Goal: Transaction & Acquisition: Purchase product/service

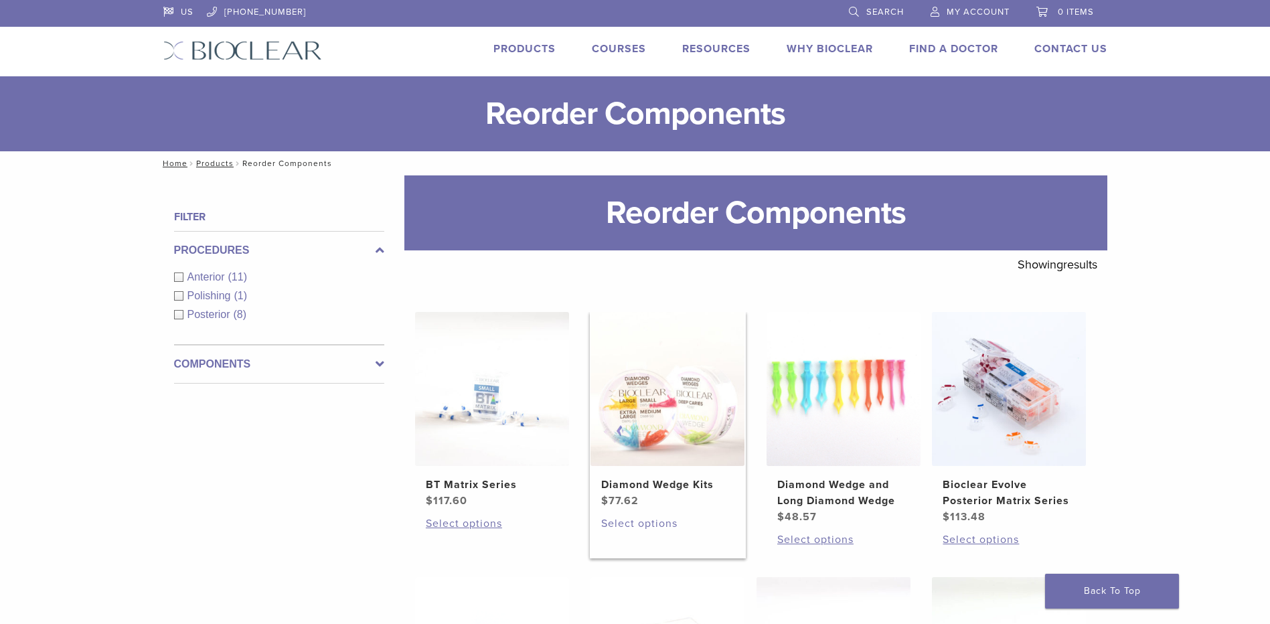
click at [639, 523] on link "Select options" at bounding box center [667, 523] width 133 height 16
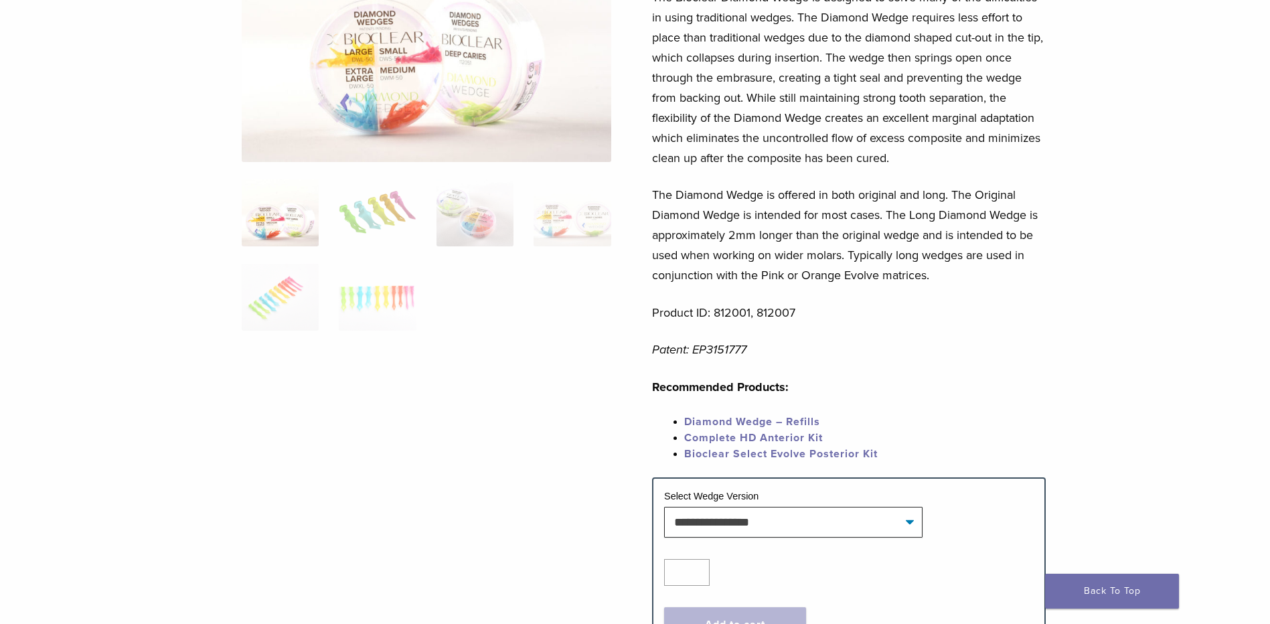
scroll to position [302, 0]
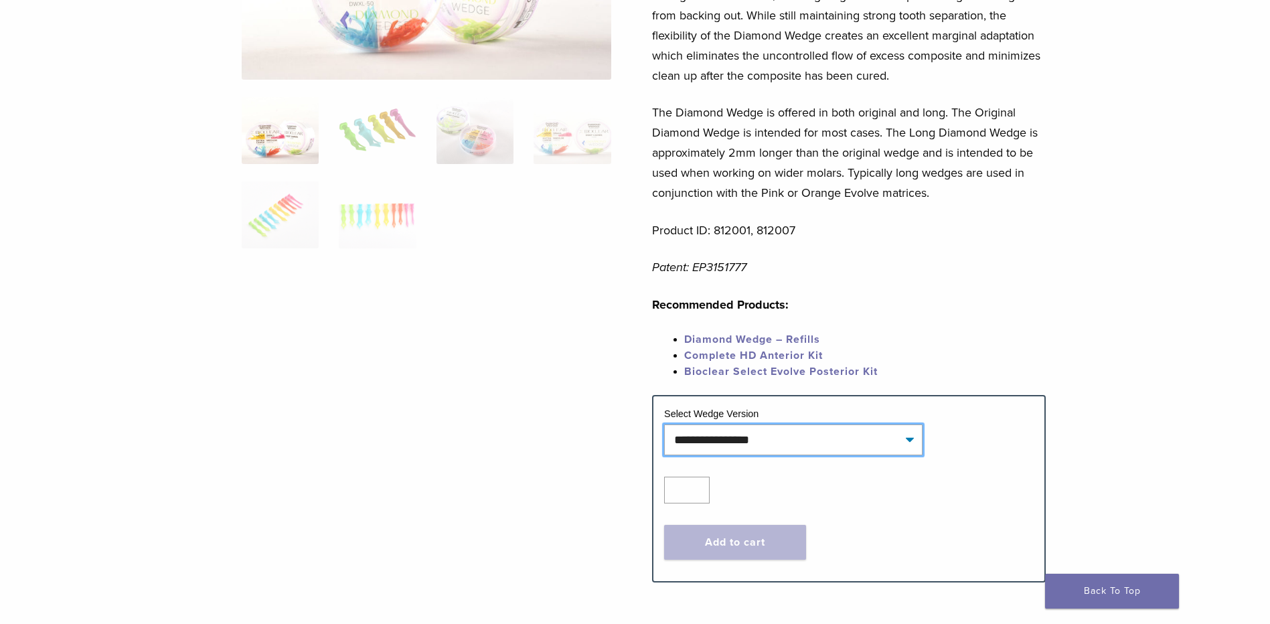
click at [907, 438] on select "**********" at bounding box center [793, 439] width 258 height 31
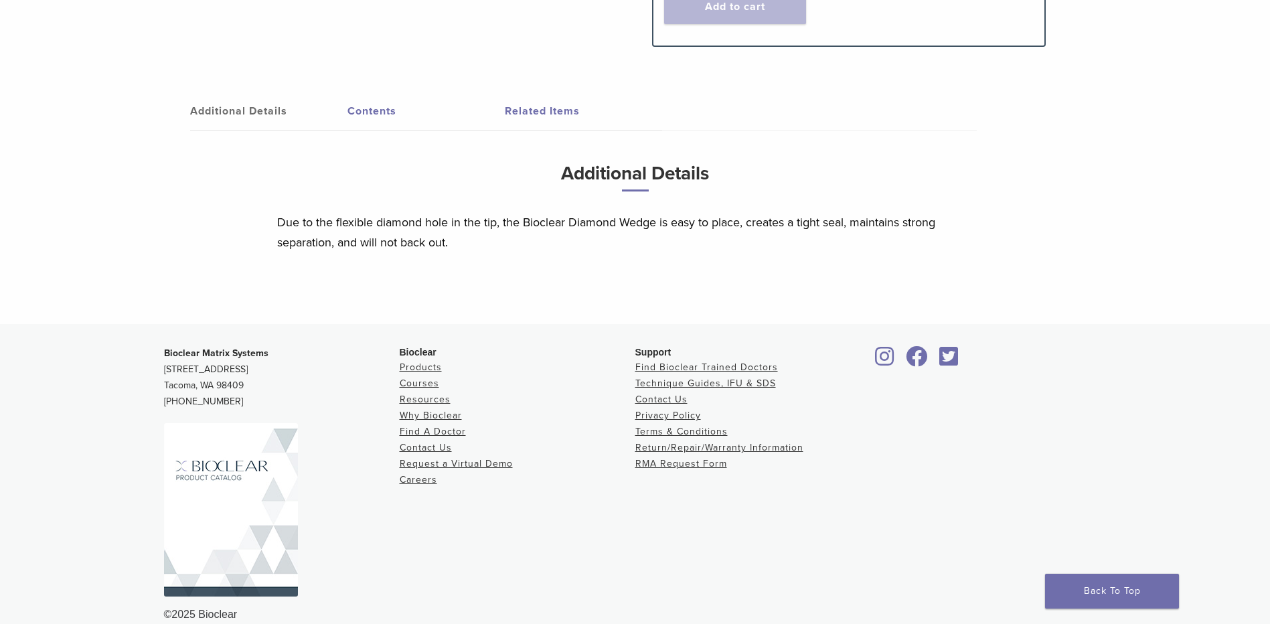
scroll to position [771, 0]
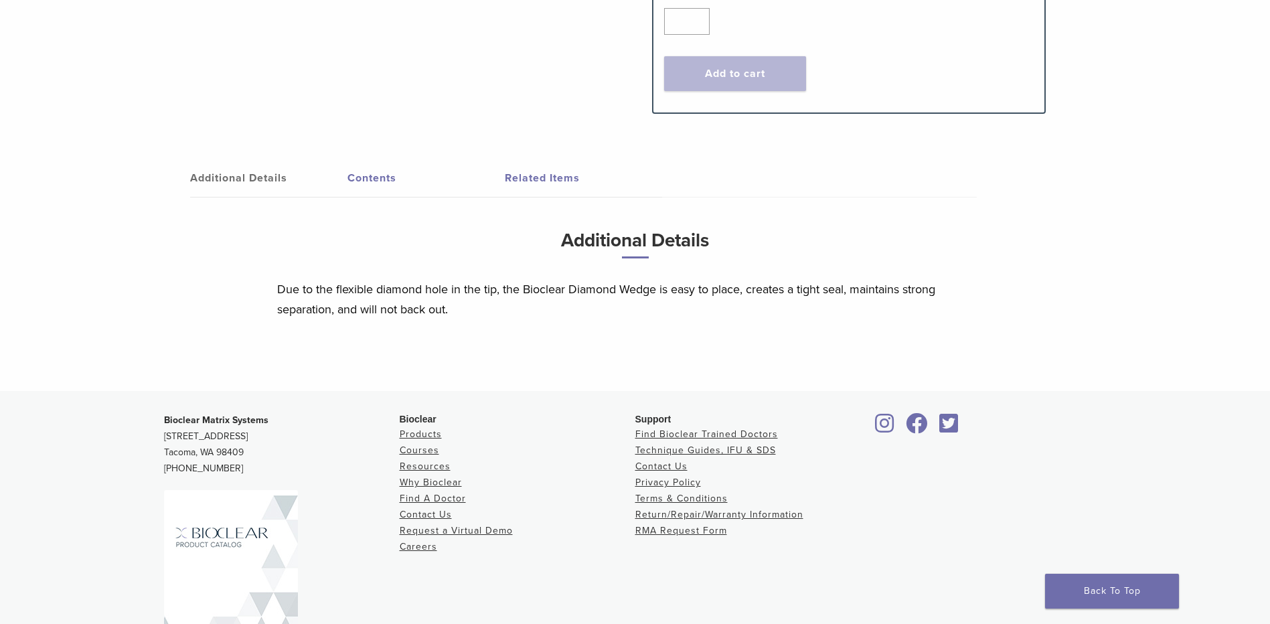
click at [262, 173] on link "Additional Details" at bounding box center [268, 177] width 157 height 37
click at [262, 177] on link "Additional Details" at bounding box center [268, 177] width 157 height 37
click at [357, 177] on link "Contents" at bounding box center [425, 177] width 157 height 37
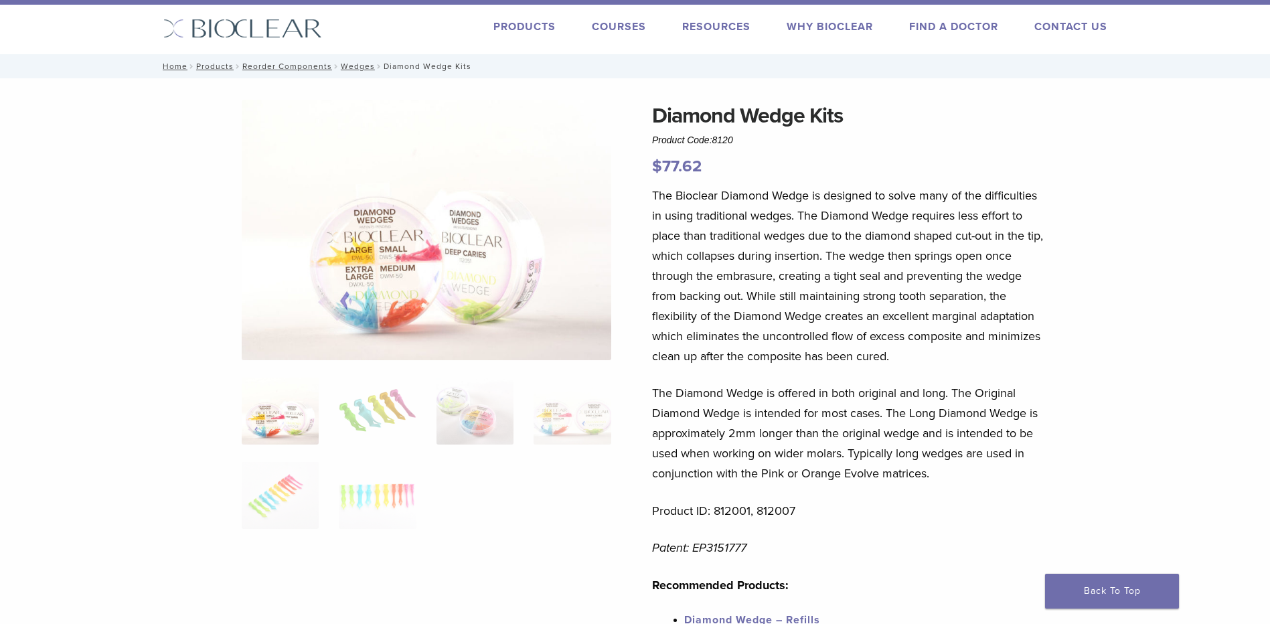
scroll to position [0, 0]
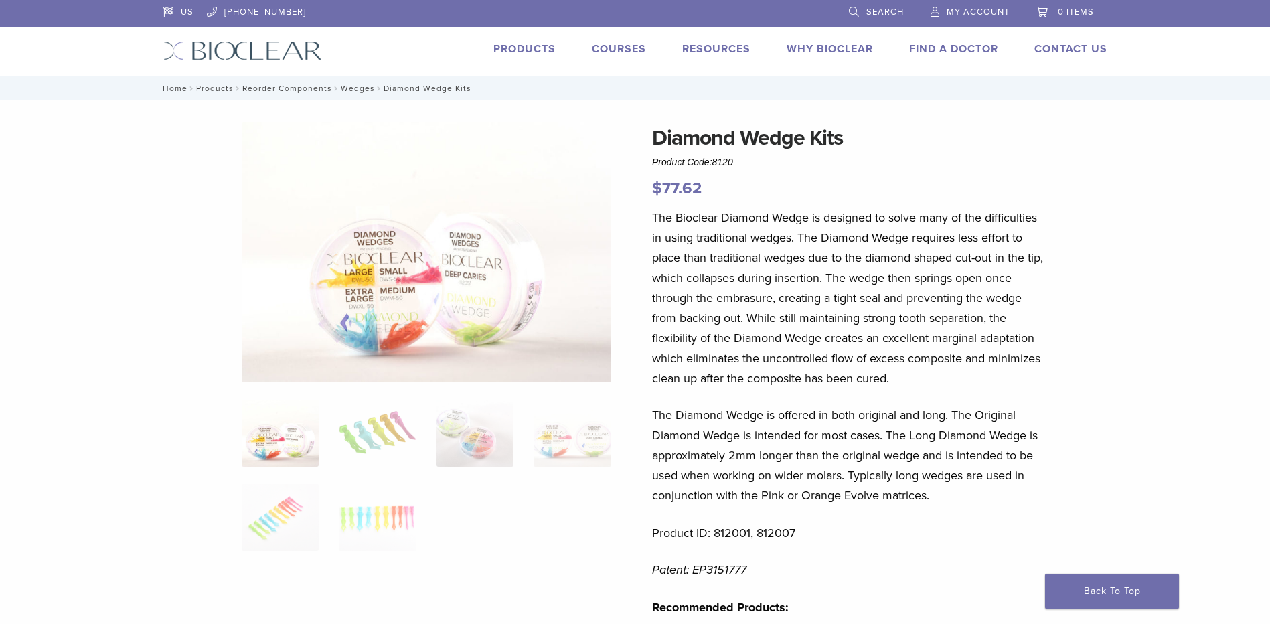
click at [207, 88] on link "Products" at bounding box center [214, 88] width 37 height 9
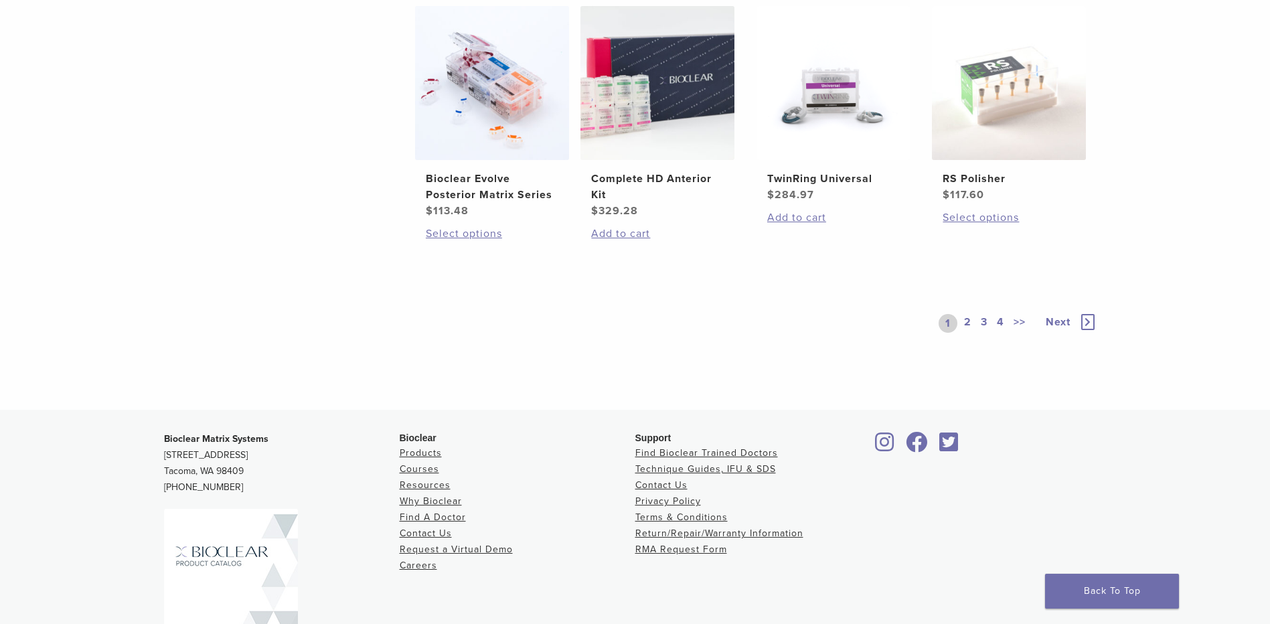
scroll to position [1004, 0]
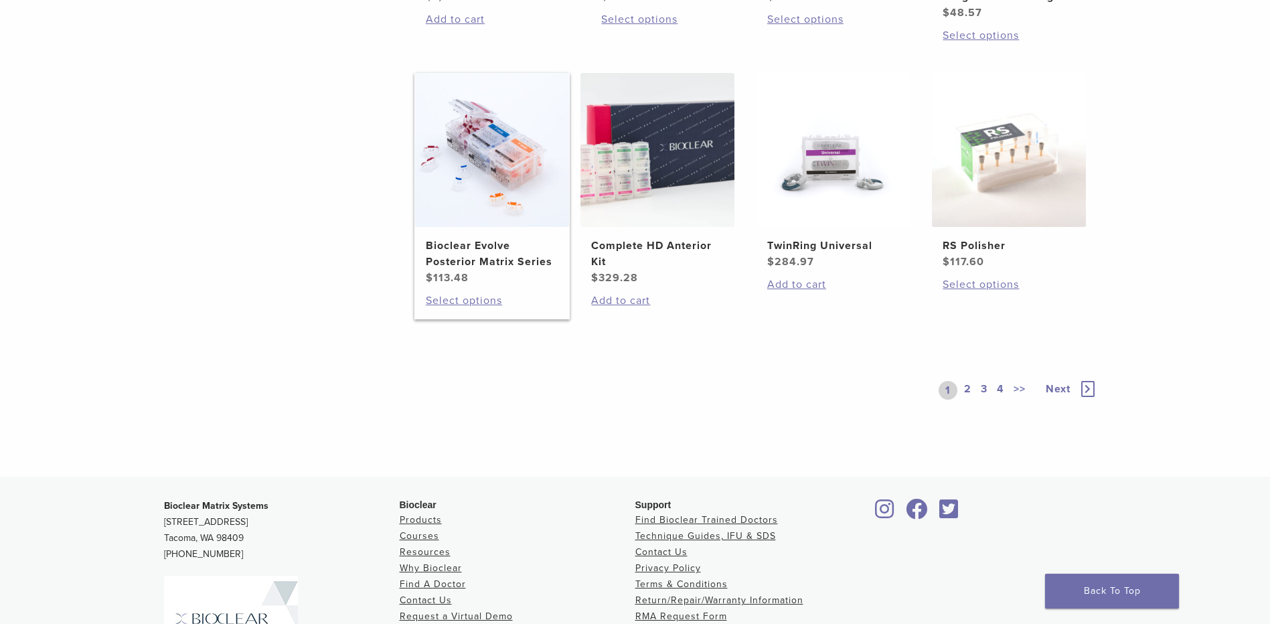
click at [462, 159] on img at bounding box center [492, 150] width 154 height 154
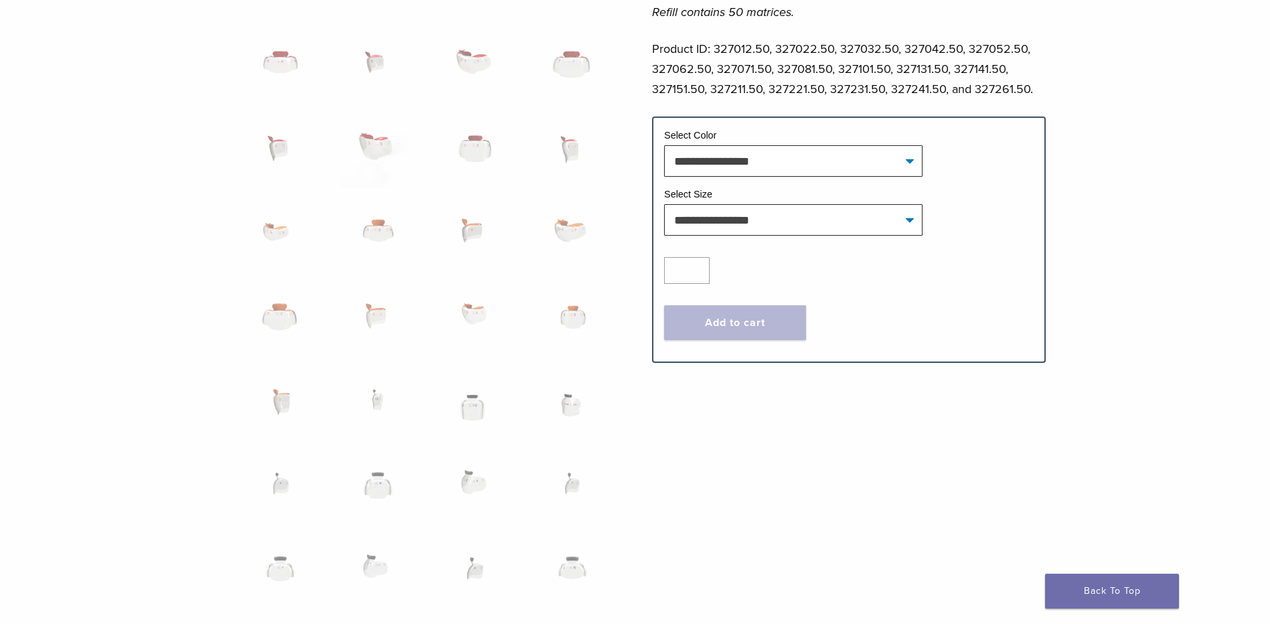
scroll to position [736, 0]
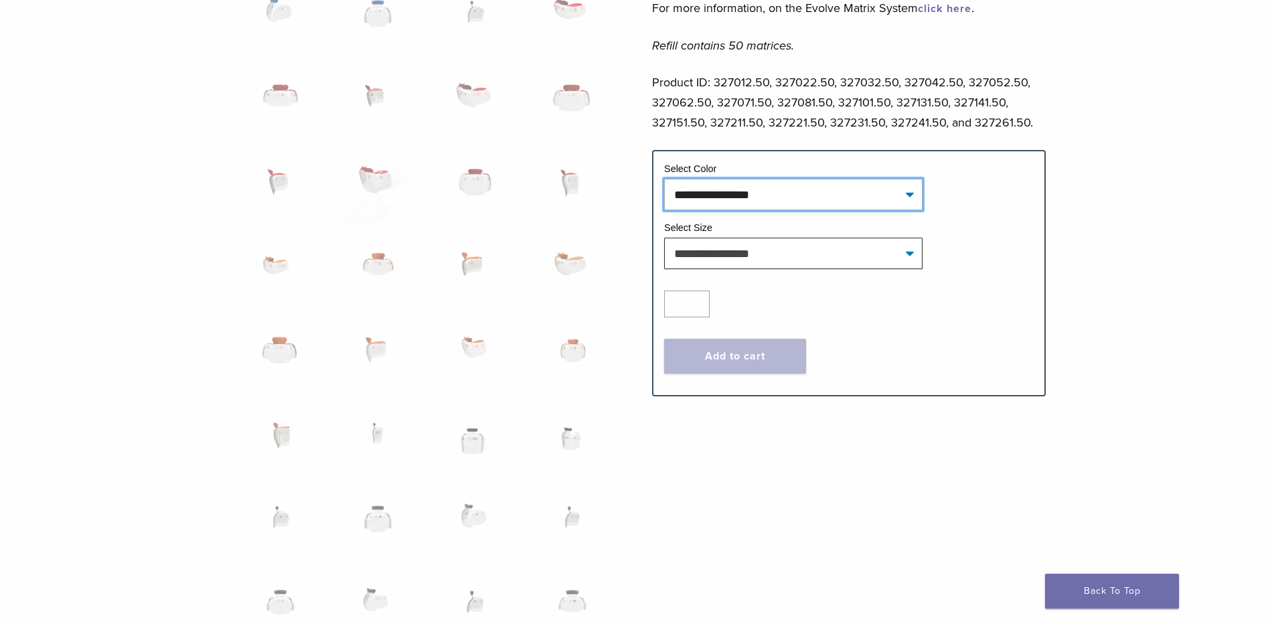
click at [908, 193] on select "**********" at bounding box center [793, 194] width 258 height 31
click at [1152, 154] on div "Bioclear Evolve Posterior Matrix Series Product Code: 3270 $ 113.48 Bioclear Ev…" at bounding box center [635, 194] width 1270 height 1660
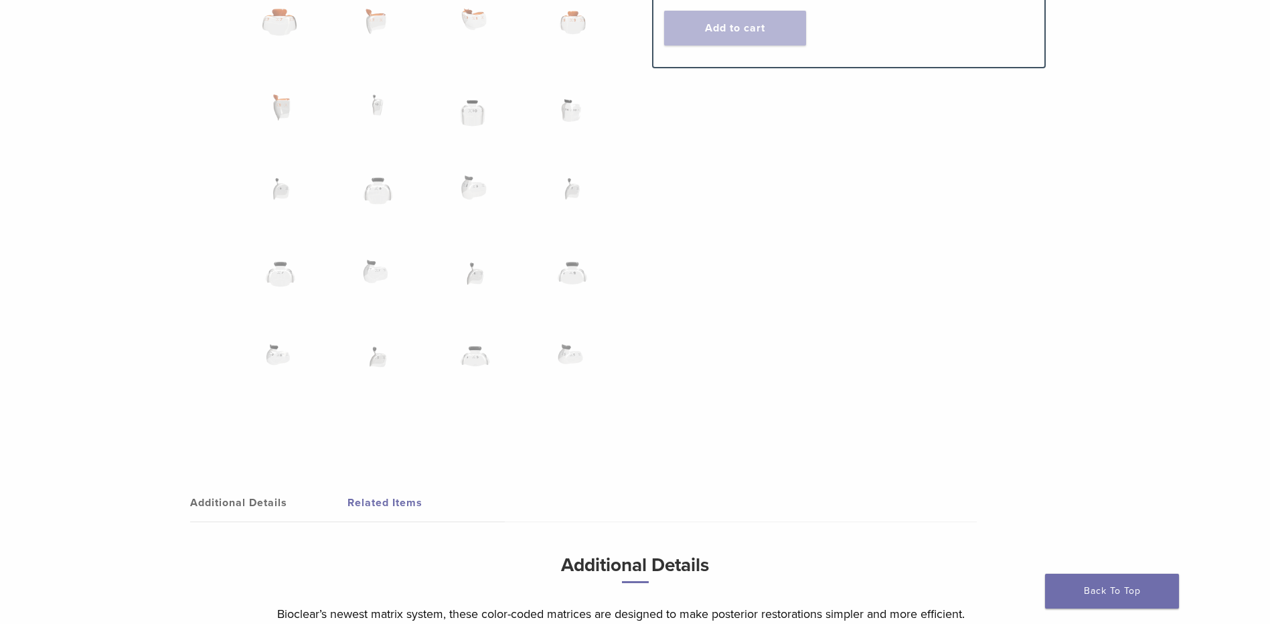
scroll to position [1205, 0]
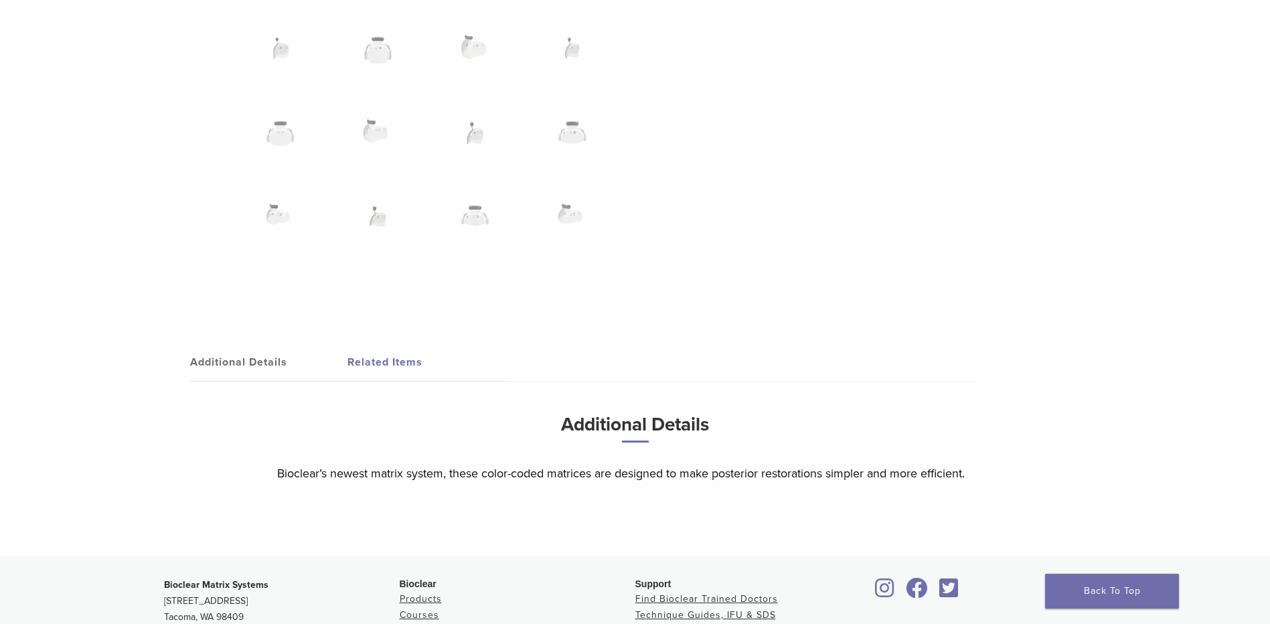
click at [199, 365] on link "Additional Details" at bounding box center [268, 361] width 157 height 37
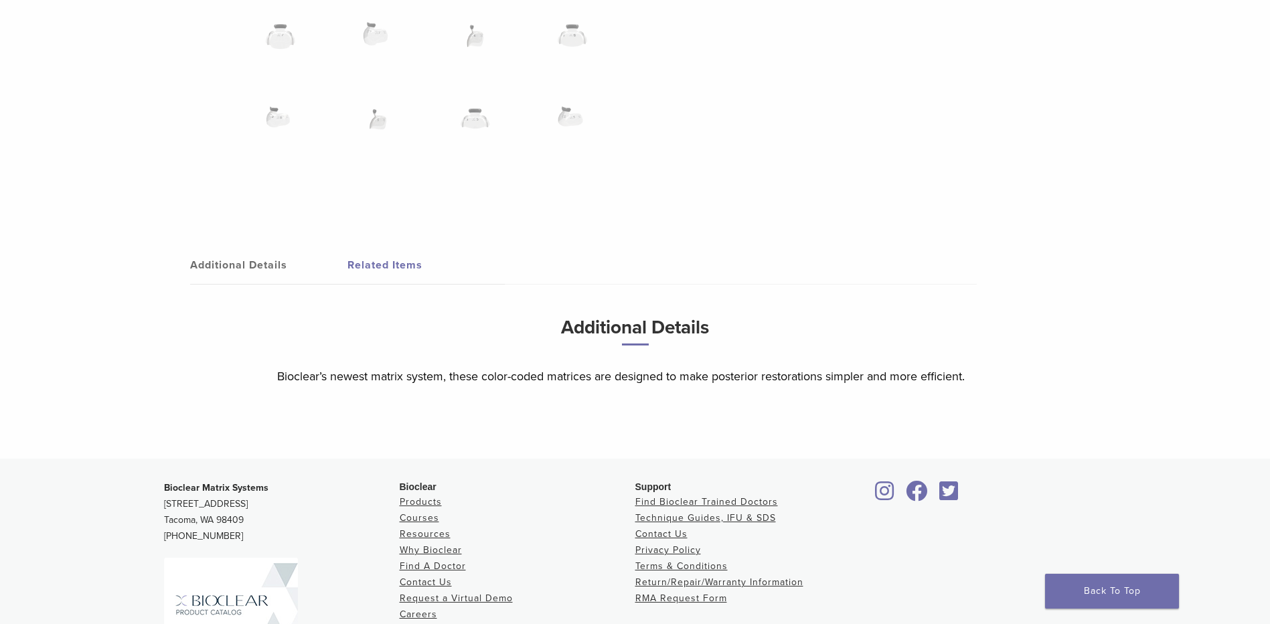
scroll to position [1338, 0]
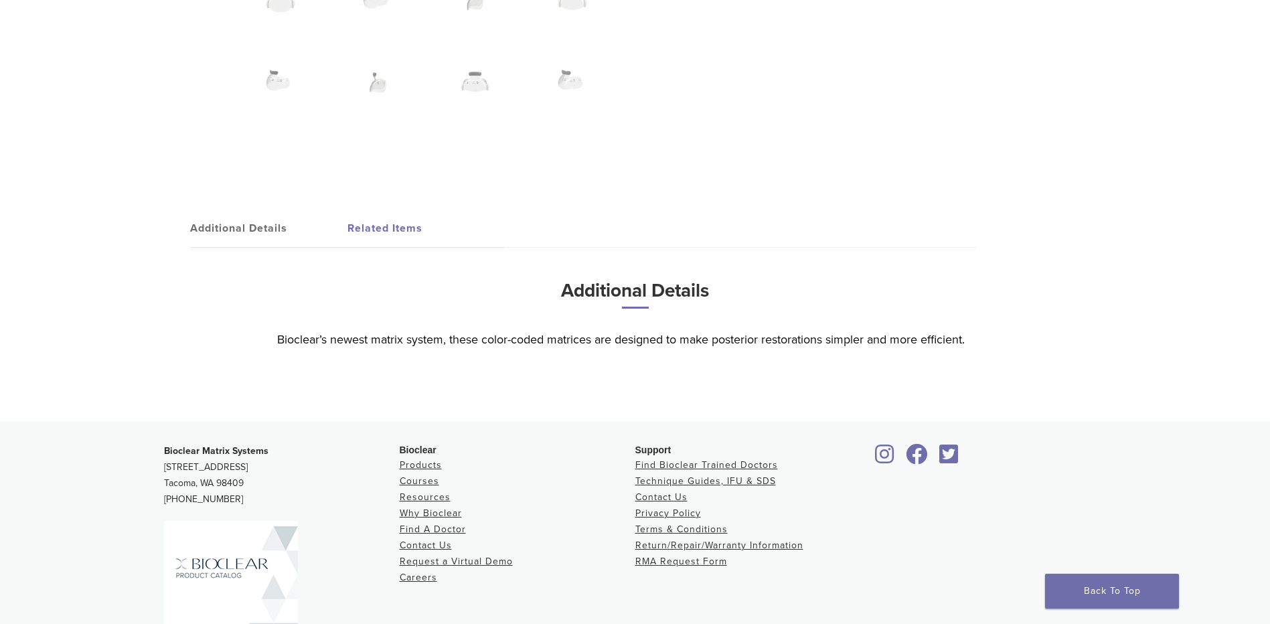
click at [248, 229] on link "Additional Details" at bounding box center [268, 227] width 157 height 37
click at [251, 227] on link "Additional Details" at bounding box center [268, 227] width 157 height 37
click at [371, 230] on link "Related Items" at bounding box center [425, 227] width 157 height 37
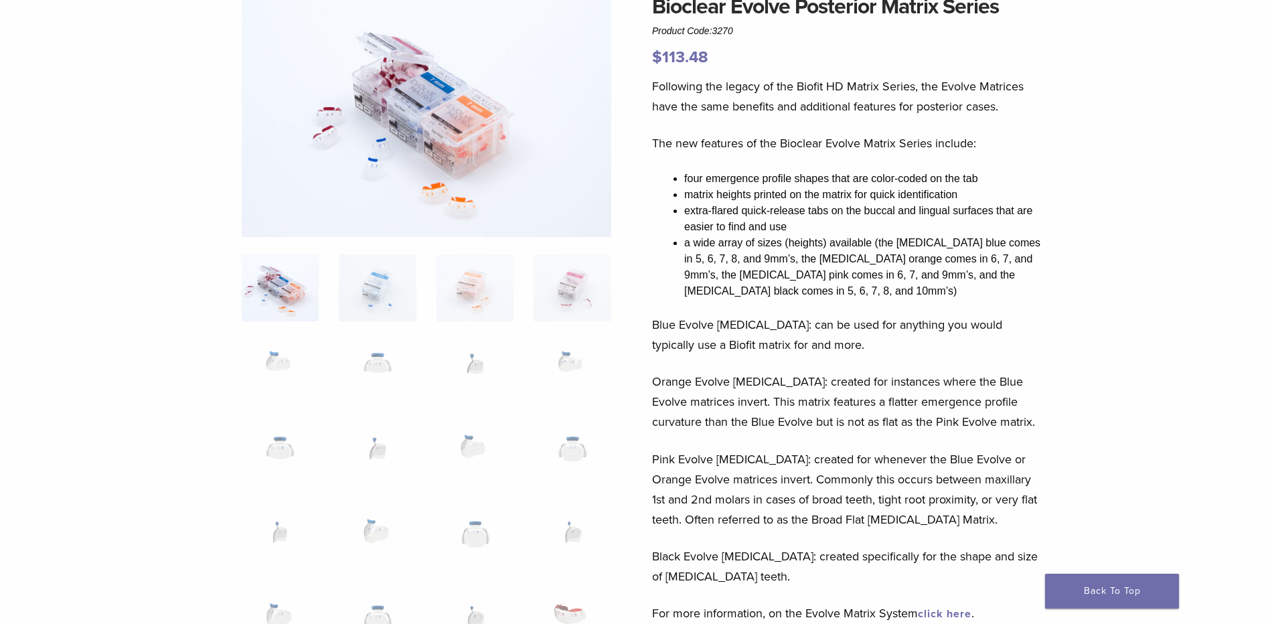
scroll to position [0, 0]
